Goal: Task Accomplishment & Management: Manage account settings

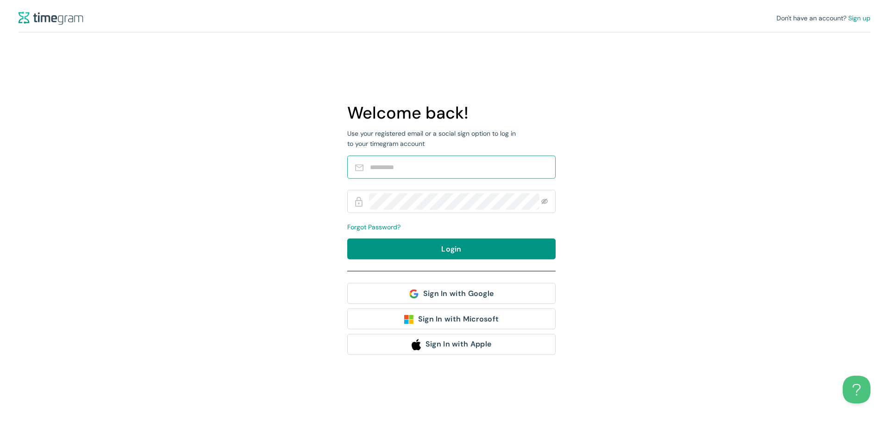
click at [400, 171] on input "text" at bounding box center [458, 167] width 176 height 17
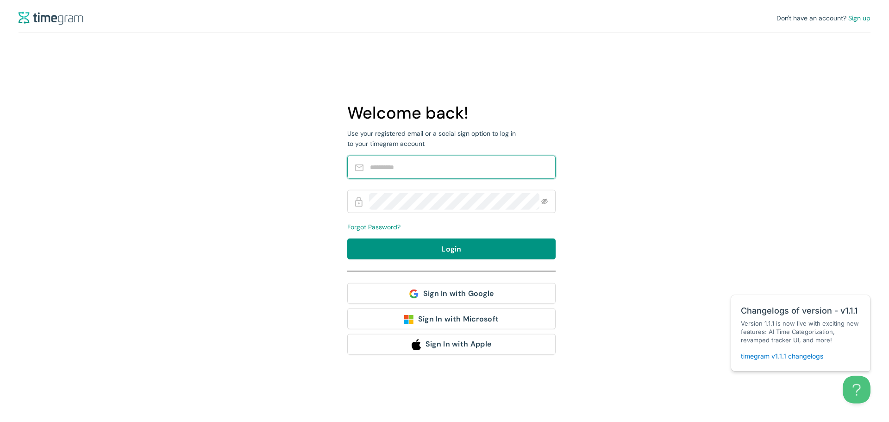
click at [367, 163] on span at bounding box center [451, 166] width 208 height 23
paste input "**********"
type input "**********"
click at [384, 224] on span "Forgot Password?" at bounding box center [373, 227] width 53 height 8
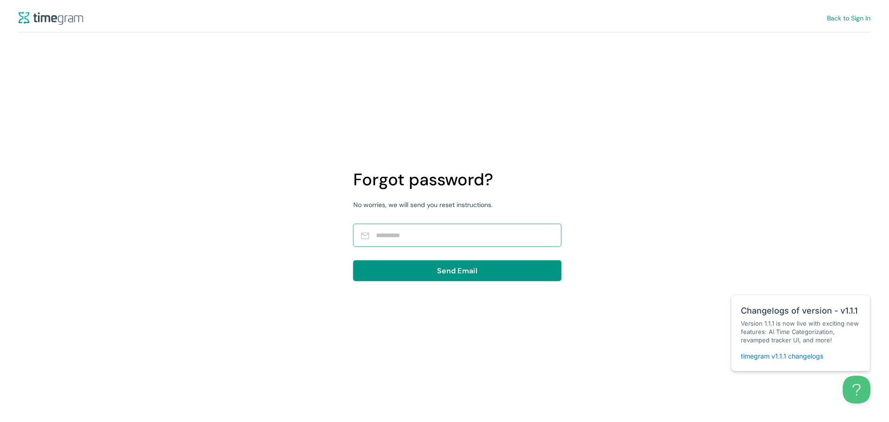
click at [390, 236] on input "text" at bounding box center [464, 235] width 176 height 17
paste input "**********"
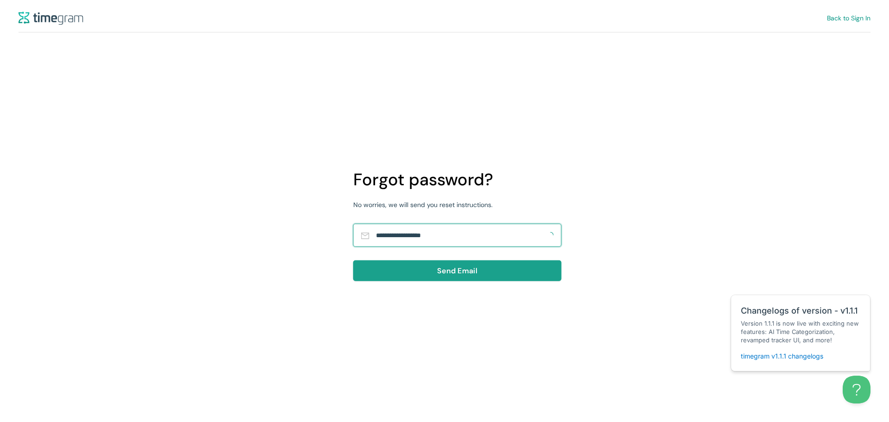
type input "**********"
click at [409, 273] on button "Send Email" at bounding box center [457, 270] width 208 height 21
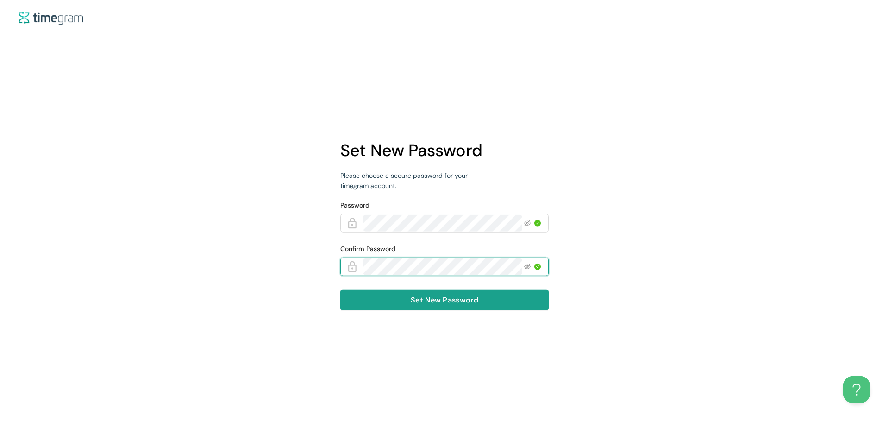
click at [459, 296] on span "Set New Password" at bounding box center [444, 300] width 68 height 12
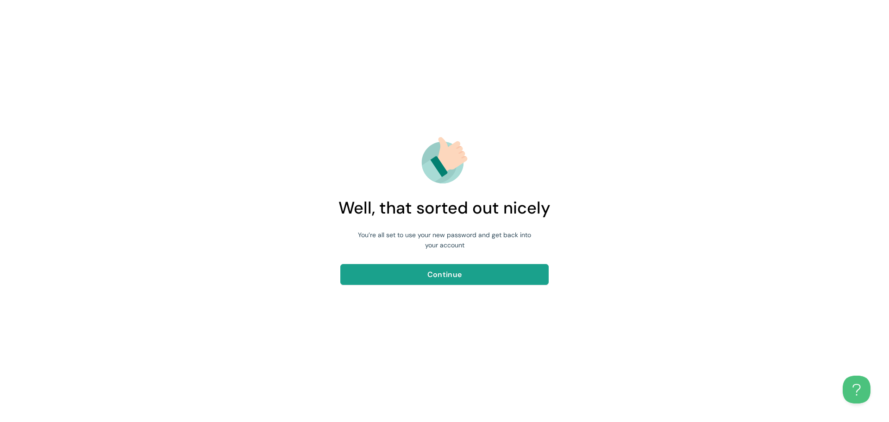
click at [483, 269] on button "Continue" at bounding box center [444, 274] width 208 height 21
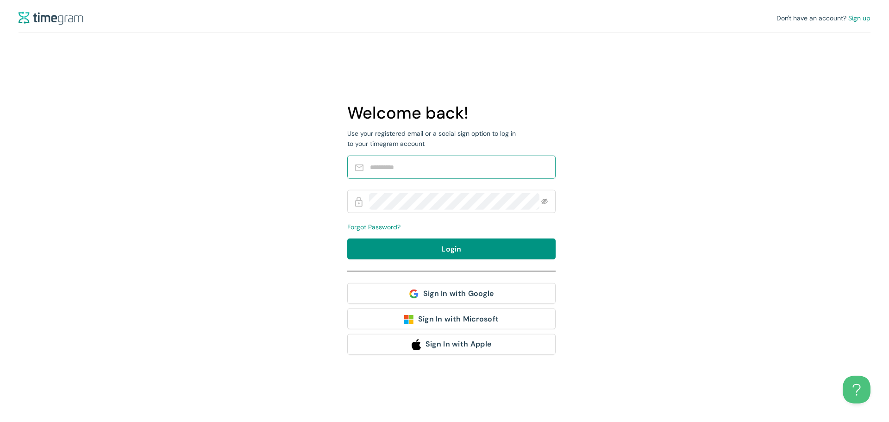
click at [415, 170] on input "text" at bounding box center [458, 167] width 176 height 17
click at [414, 169] on input "text" at bounding box center [458, 167] width 176 height 17
type input "**********"
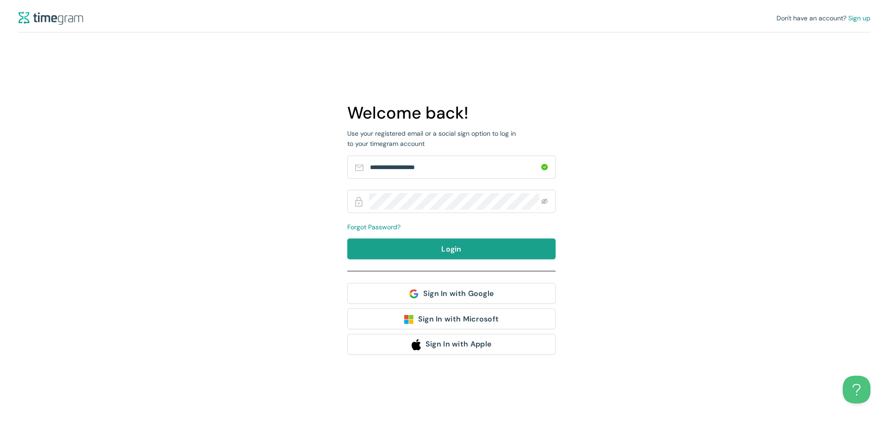
click at [460, 245] on span "Login" at bounding box center [451, 249] width 20 height 12
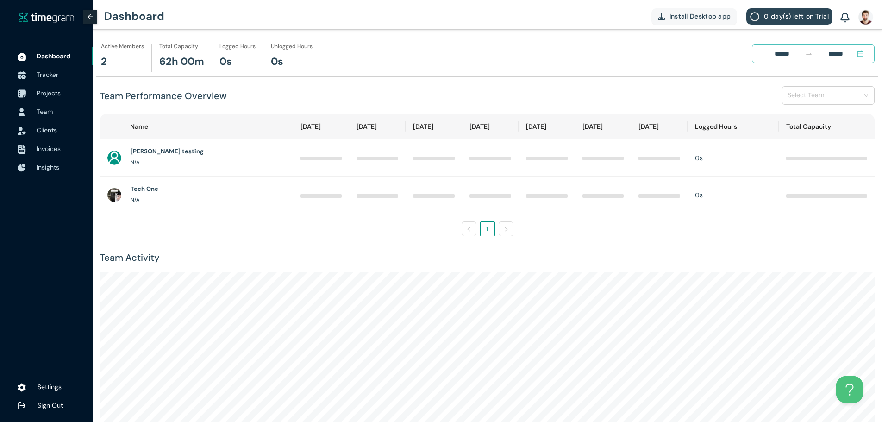
click at [868, 22] on img at bounding box center [865, 16] width 15 height 15
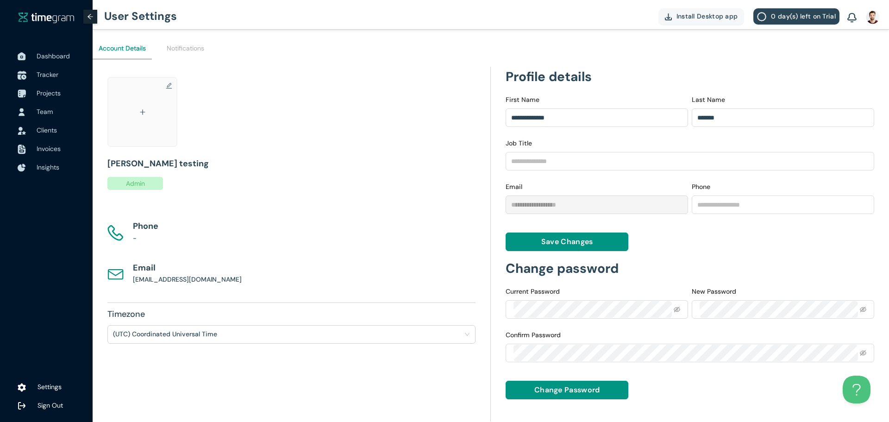
click at [49, 70] on span "Tracker" at bounding box center [48, 74] width 22 height 8
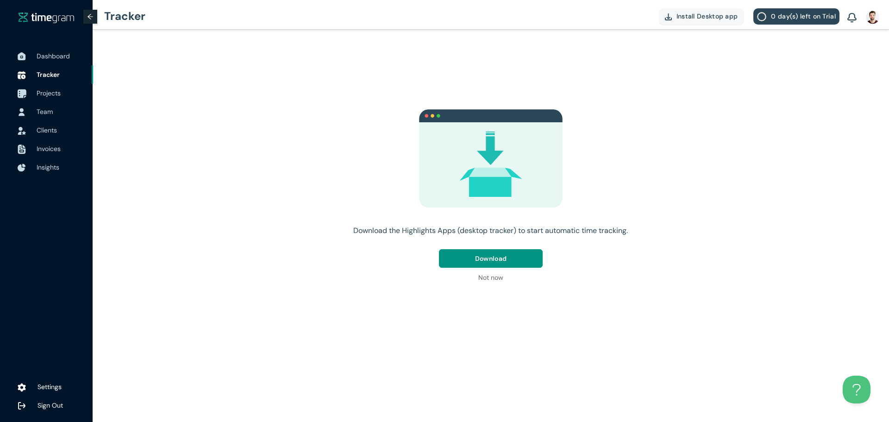
click at [47, 92] on span "Projects" at bounding box center [49, 93] width 24 height 8
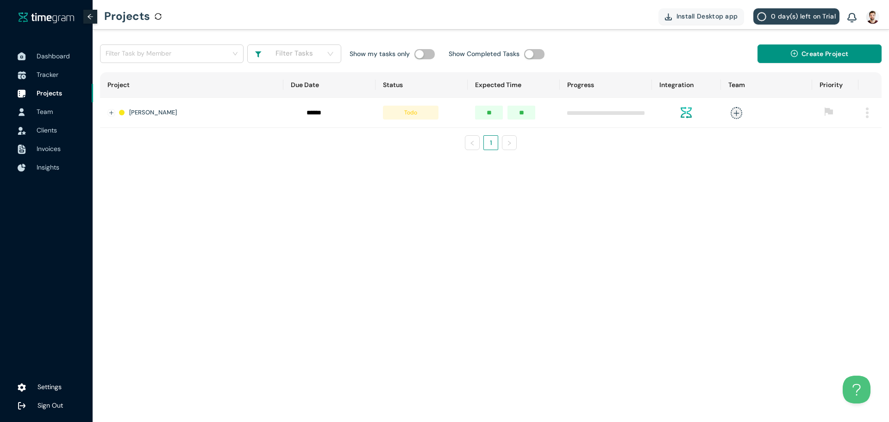
click at [133, 110] on h1 "[PERSON_NAME]" at bounding box center [153, 112] width 48 height 9
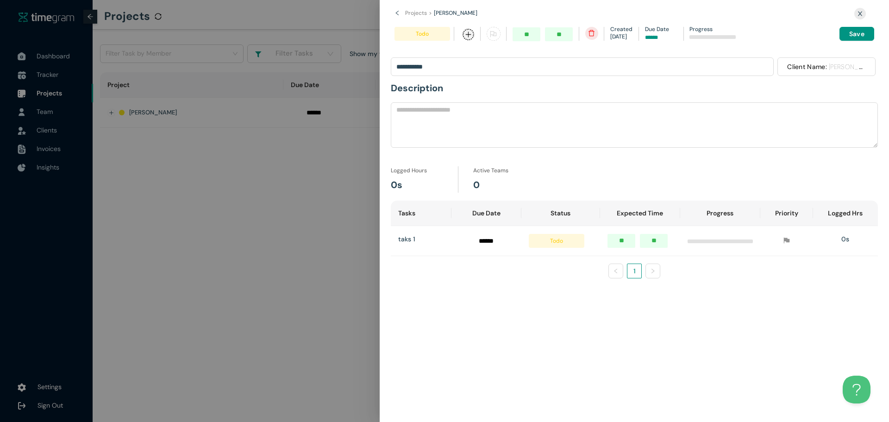
click at [192, 180] on div at bounding box center [444, 211] width 889 height 422
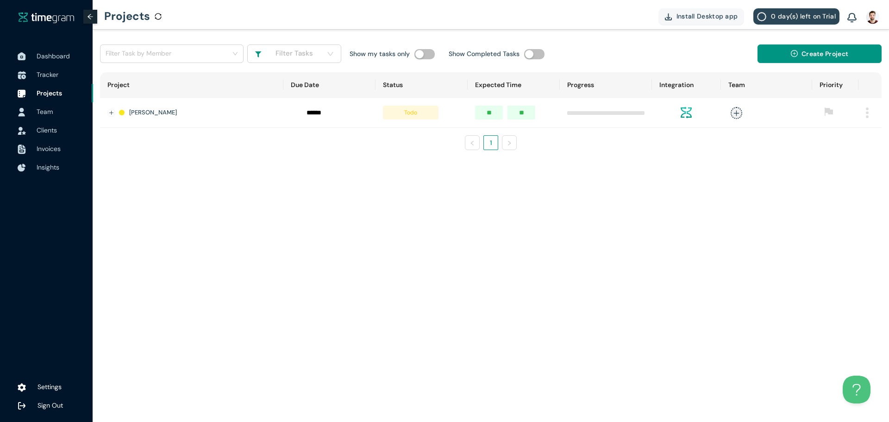
click at [55, 105] on span "Team" at bounding box center [61, 111] width 49 height 19
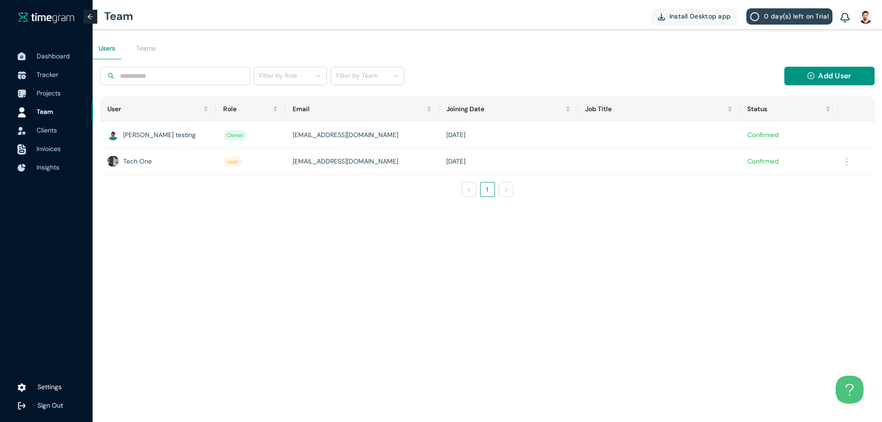
click at [62, 147] on span "Invoices" at bounding box center [61, 148] width 49 height 19
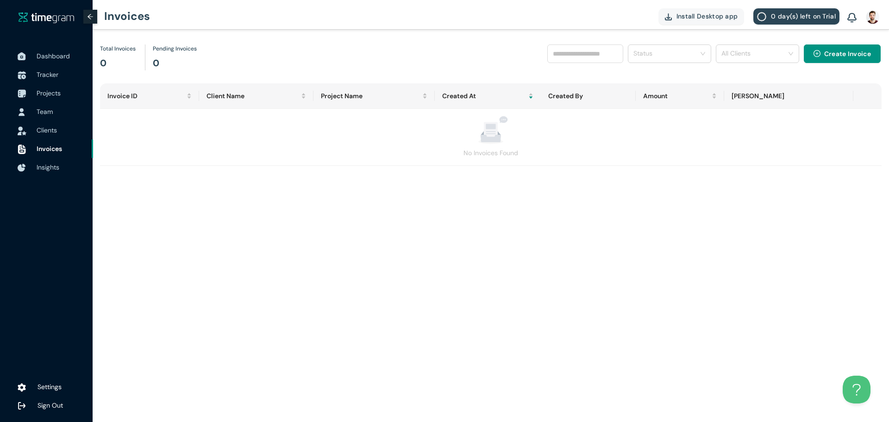
click at [54, 126] on span "Clients" at bounding box center [47, 130] width 20 height 8
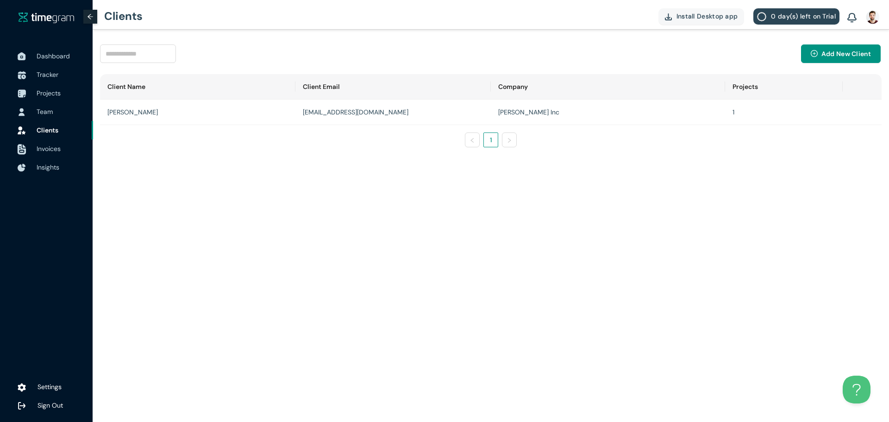
click at [56, 149] on span "Invoices" at bounding box center [49, 148] width 24 height 8
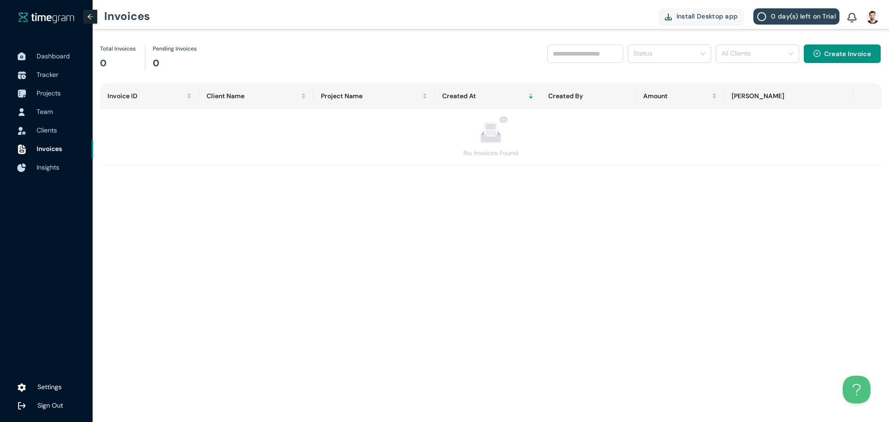
click at [57, 165] on span "Insights" at bounding box center [48, 167] width 23 height 8
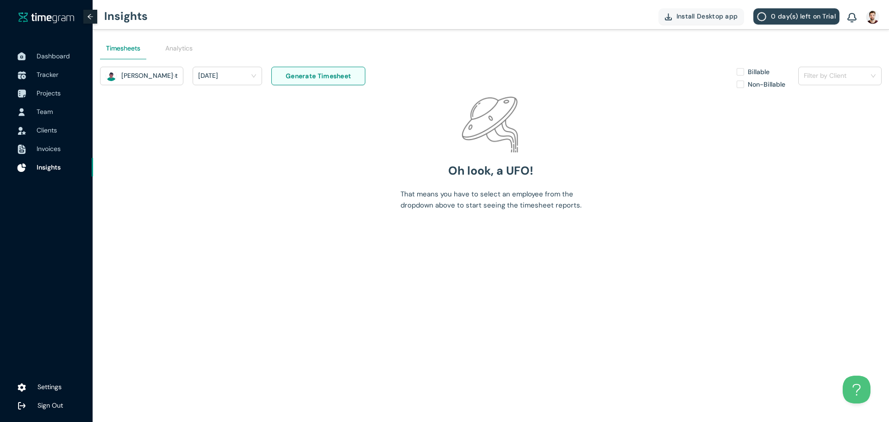
click at [58, 171] on span "Insights" at bounding box center [49, 167] width 24 height 8
click at [31, 52] on div at bounding box center [21, 56] width 23 height 20
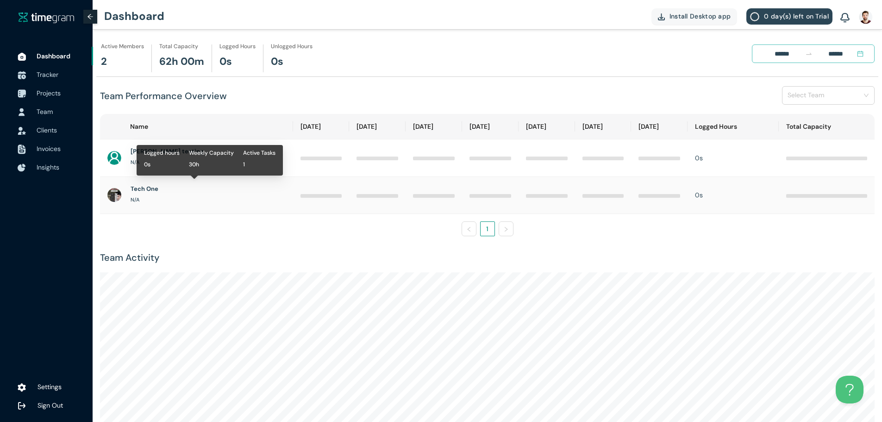
click at [155, 191] on h1 "Tech One" at bounding box center [145, 188] width 28 height 9
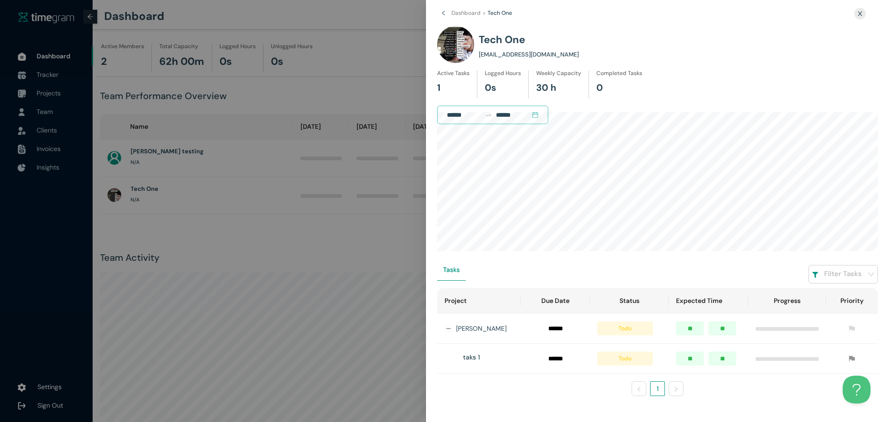
click at [535, 56] on h1 "[EMAIL_ADDRESS][DOMAIN_NAME]" at bounding box center [529, 54] width 100 height 9
click at [162, 158] on div at bounding box center [444, 211] width 889 height 422
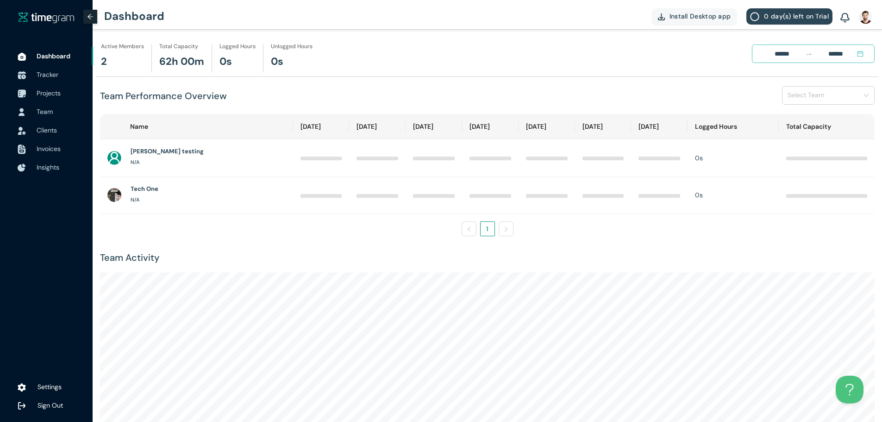
click at [158, 156] on div "N/A" at bounding box center [167, 162] width 73 height 12
